Goal: Information Seeking & Learning: Understand process/instructions

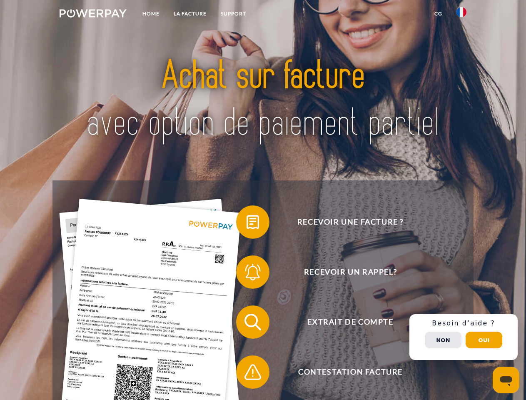
click at [93, 15] on img at bounding box center [93, 13] width 67 height 8
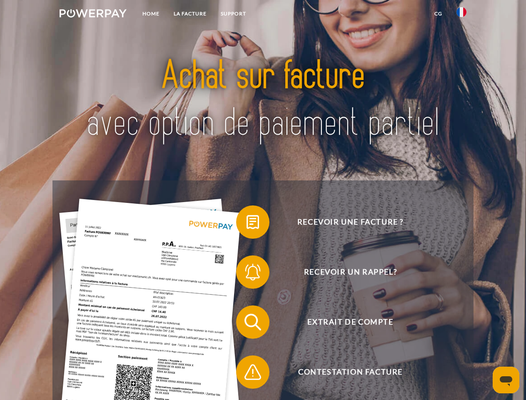
click at [461, 15] on img at bounding box center [461, 12] width 10 height 10
click at [438, 14] on link "CG" at bounding box center [438, 13] width 22 height 15
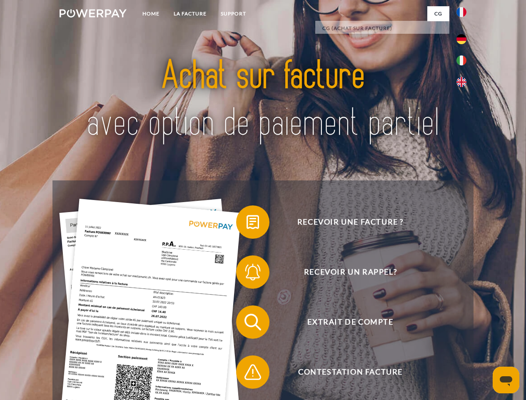
click at [246, 223] on span at bounding box center [240, 222] width 42 height 42
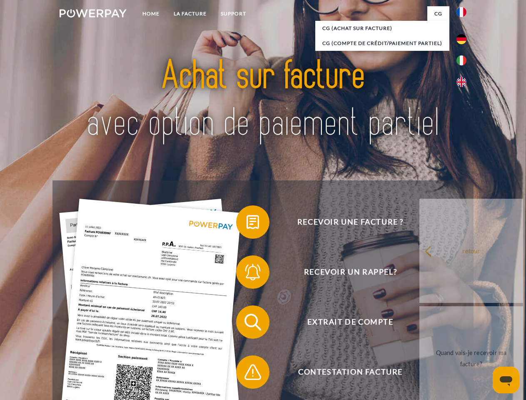
click at [246, 273] on span at bounding box center [240, 272] width 42 height 42
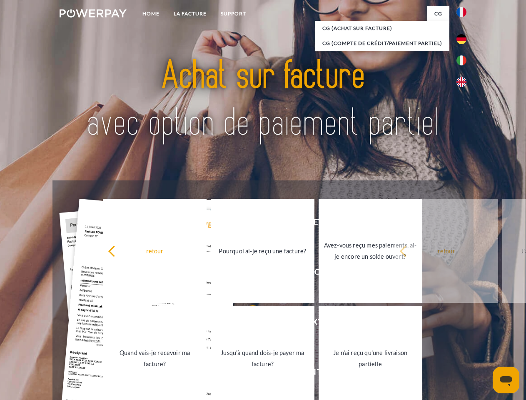
click at [246, 323] on link "Jusqu'à quand dois-je payer ma facture?" at bounding box center [263, 358] width 104 height 104
click at [246, 373] on span at bounding box center [240, 372] width 42 height 42
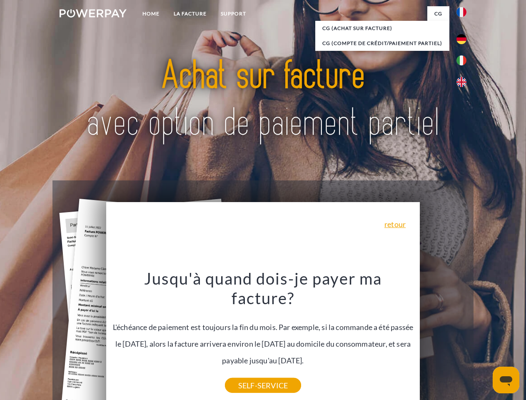
click at [463, 337] on div "Recevoir une facture ? Recevoir un rappel? Extrait de compte retour" at bounding box center [262, 346] width 420 height 333
click at [443, 338] on span "Extrait de compte" at bounding box center [350, 321] width 204 height 33
click at [484, 340] on header "Home LA FACTURE Support" at bounding box center [263, 287] width 526 height 575
